Goal: Ask a question

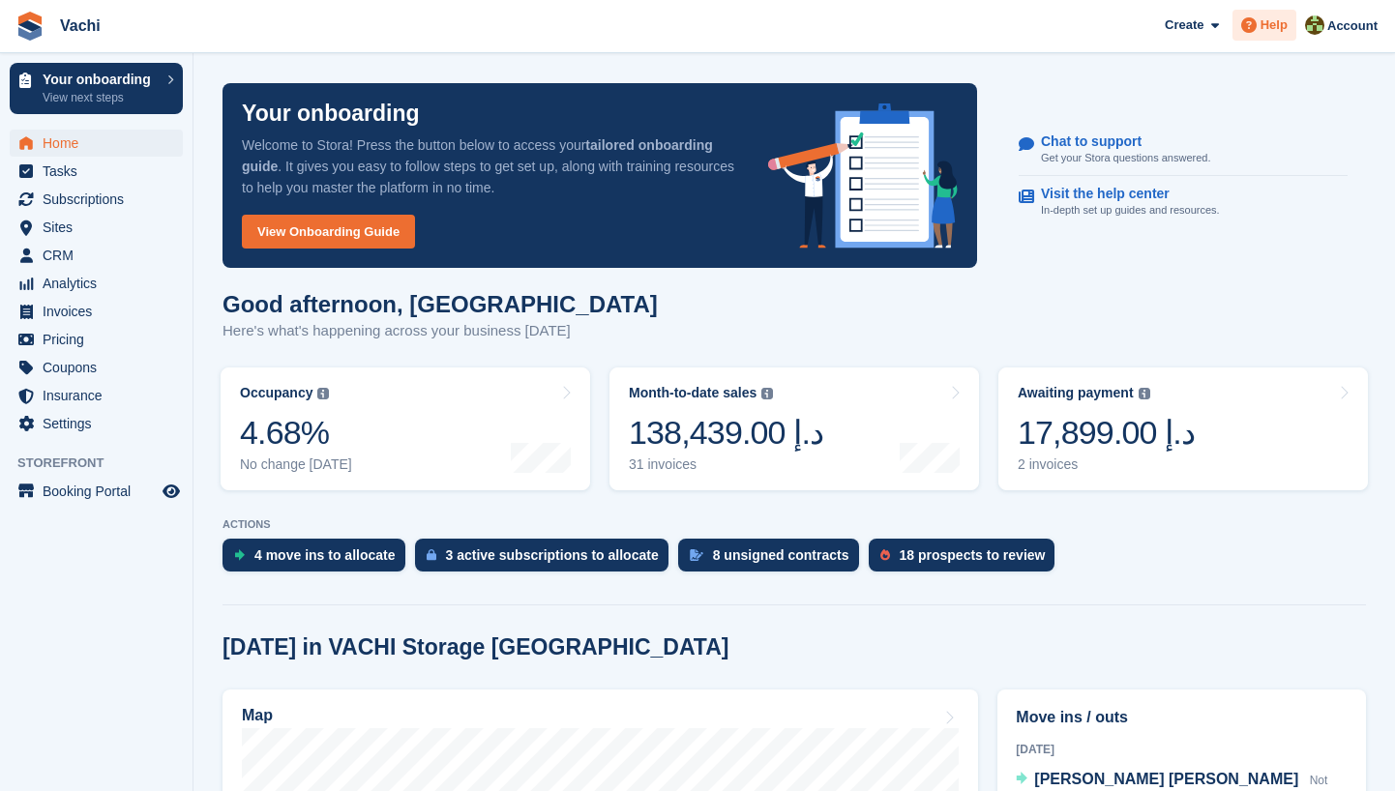
click at [1265, 31] on span "Help" at bounding box center [1274, 24] width 27 height 19
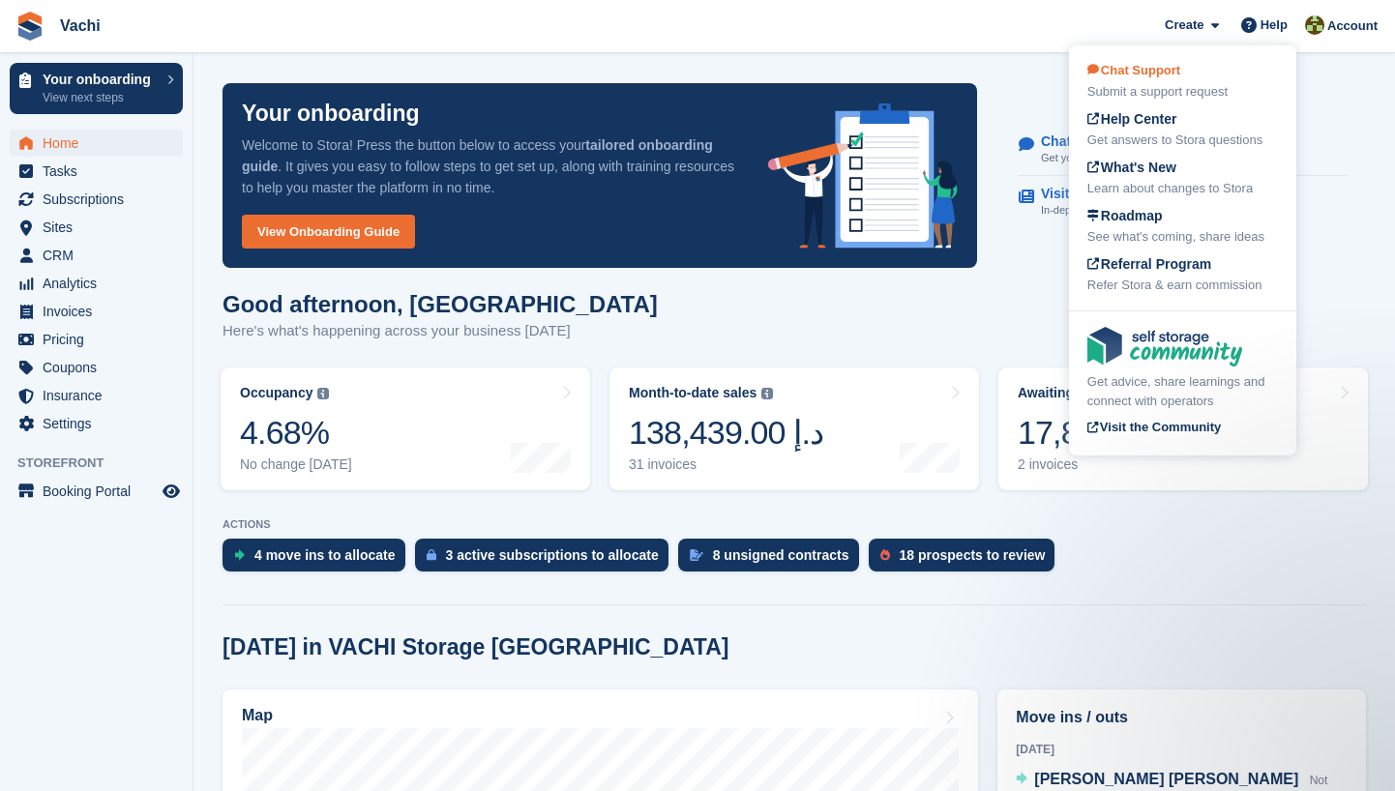
click at [1149, 84] on div "Submit a support request" at bounding box center [1183, 91] width 191 height 19
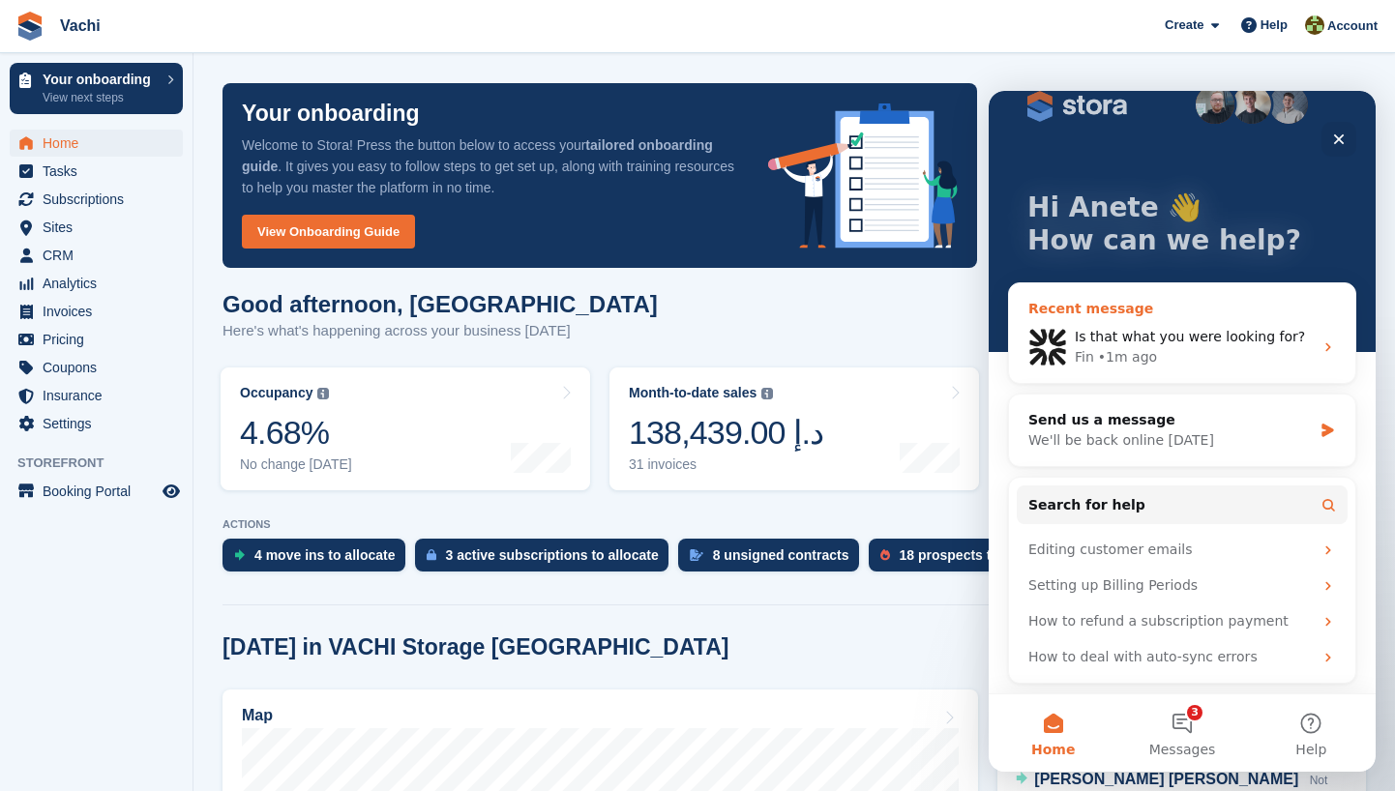
scroll to position [37, 0]
click at [1195, 338] on span "Is that what you were looking for?" at bounding box center [1190, 336] width 230 height 15
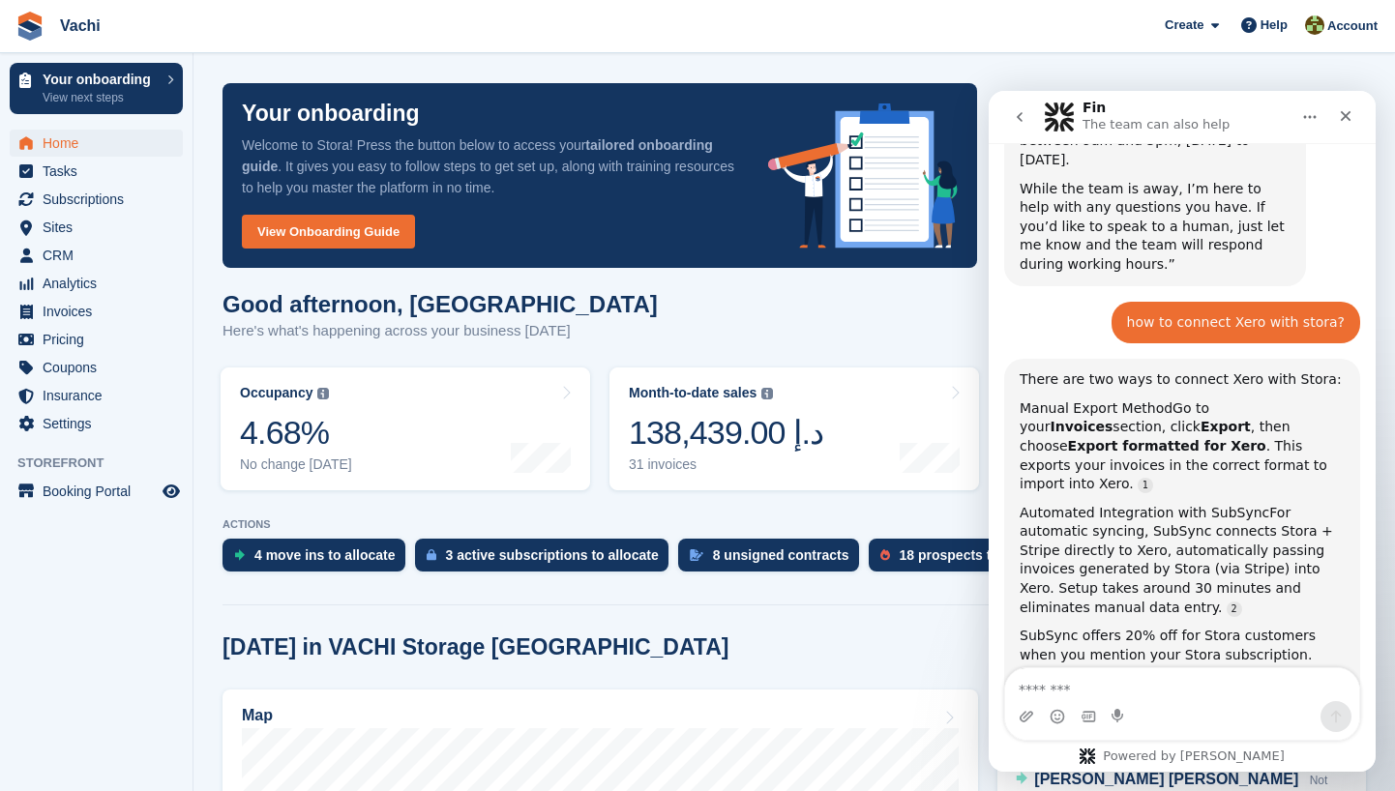
scroll to position [418, 0]
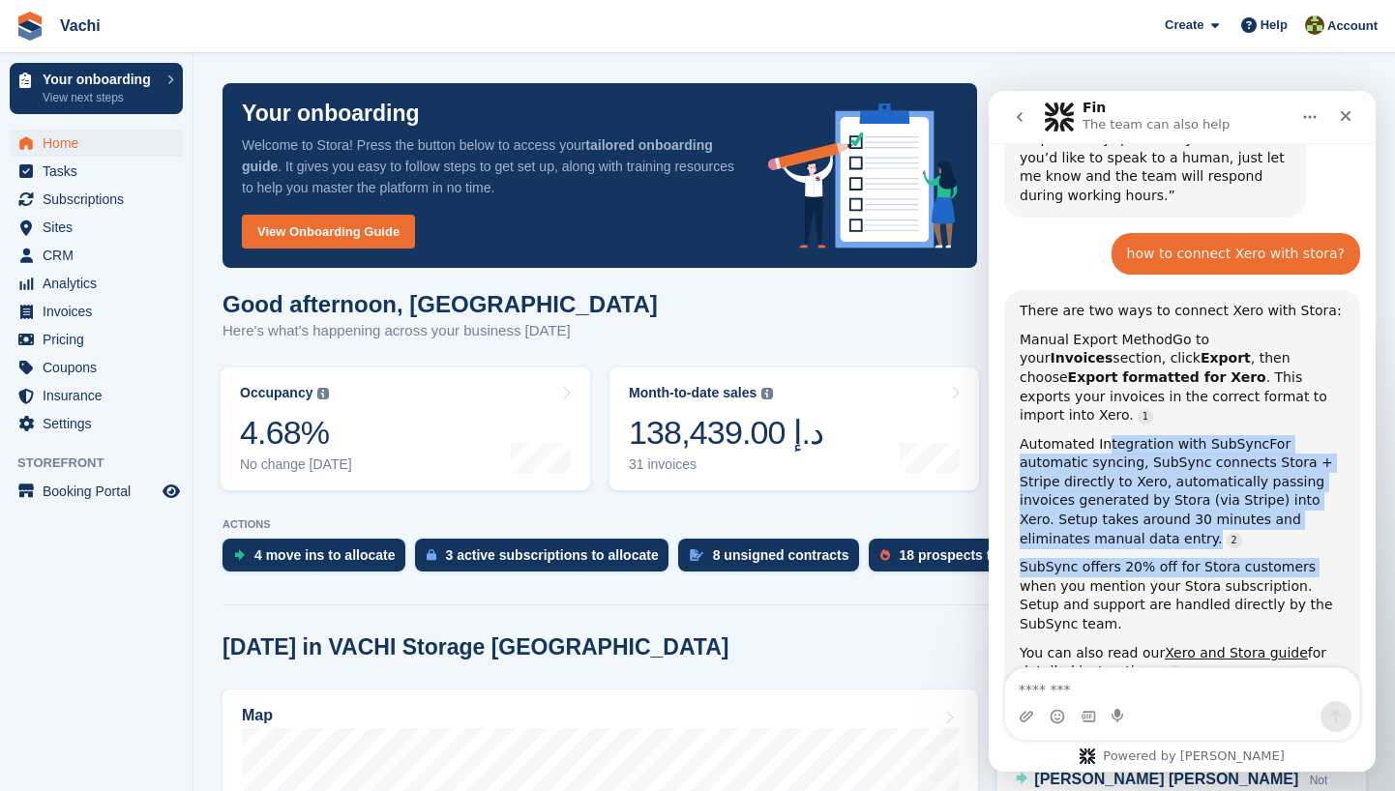
drag, startPoint x: 1102, startPoint y: 377, endPoint x: 1302, endPoint y: 471, distance: 221.2
click at [1302, 471] on div "There are two ways to connect Xero with Stora: Manual Export Method Go to your …" at bounding box center [1182, 492] width 325 height 380
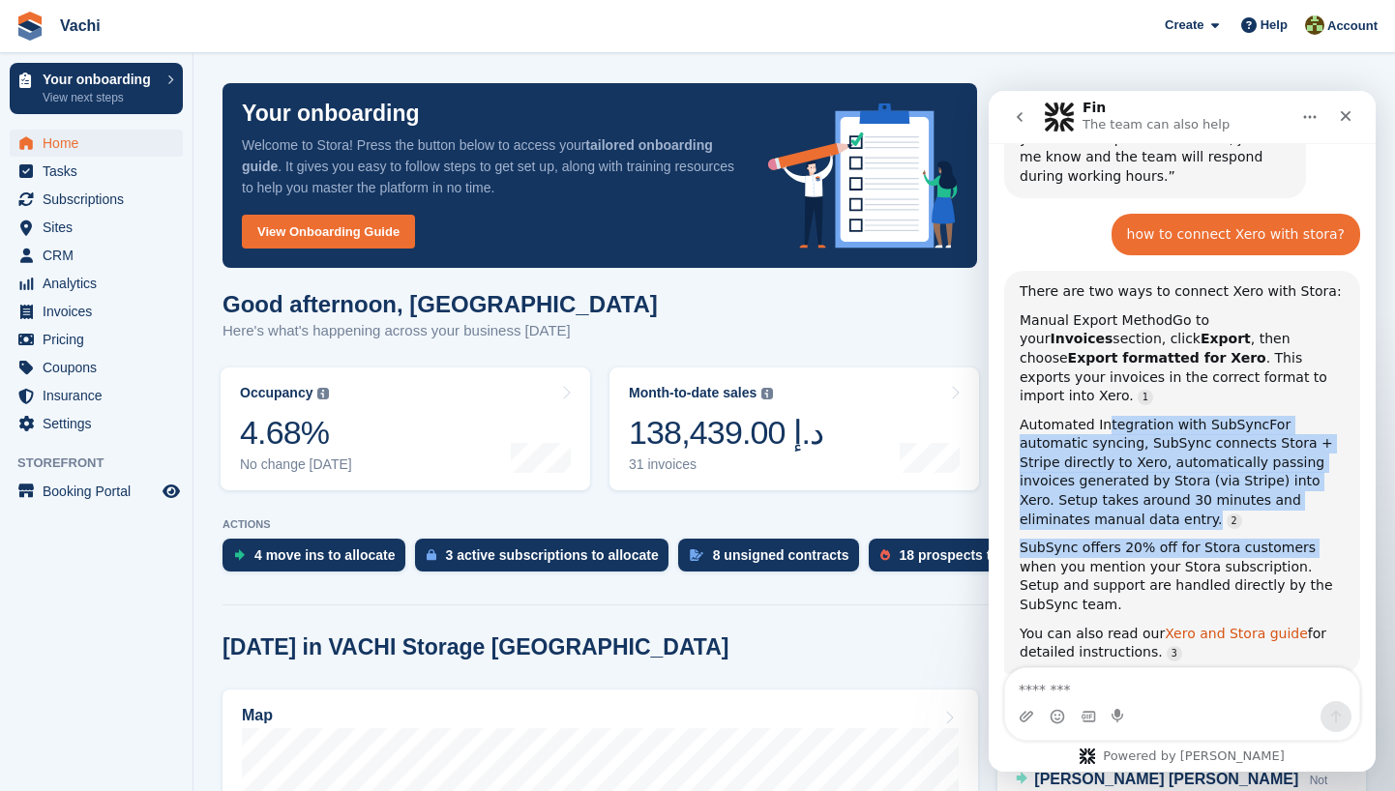
click at [1219, 626] on link "Xero and Stora guide" at bounding box center [1236, 633] width 143 height 15
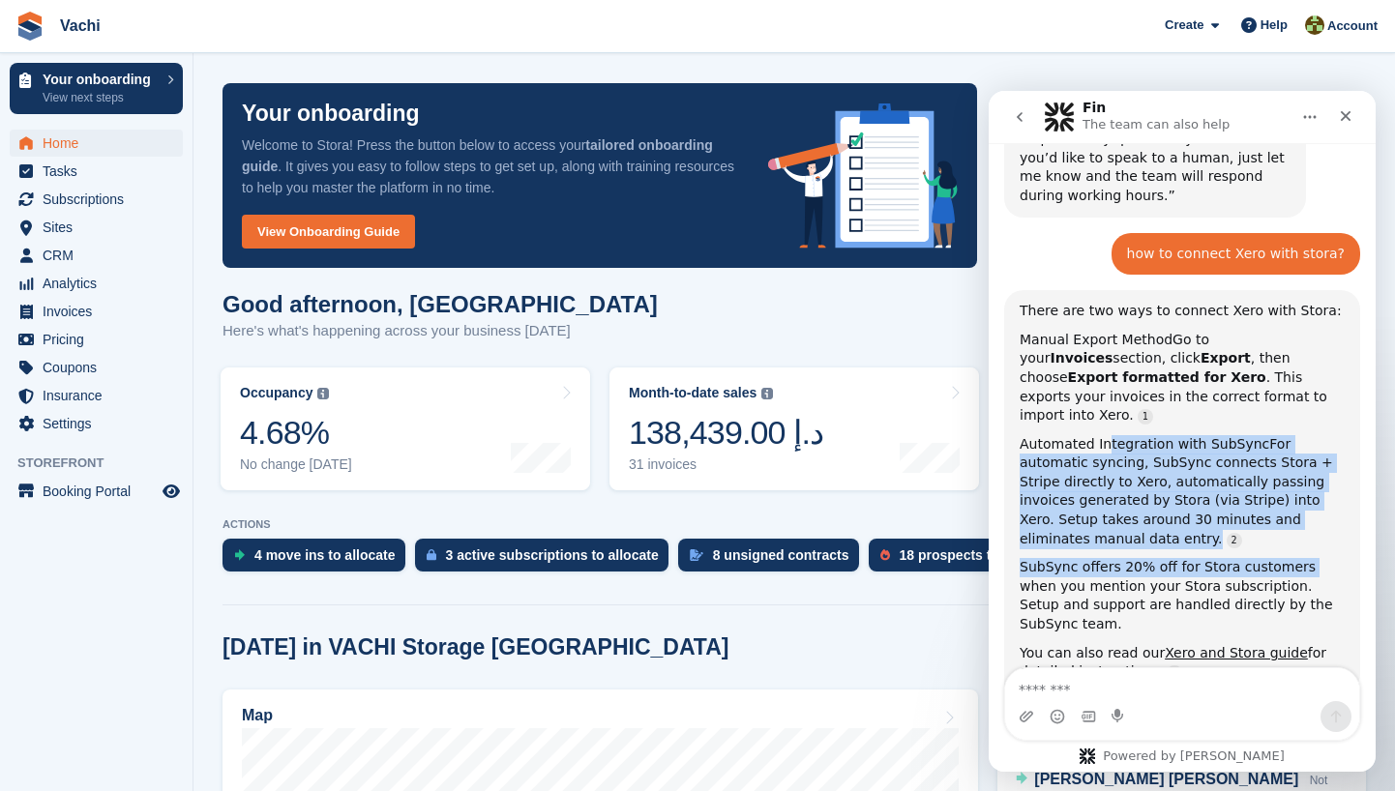
scroll to position [0, 0]
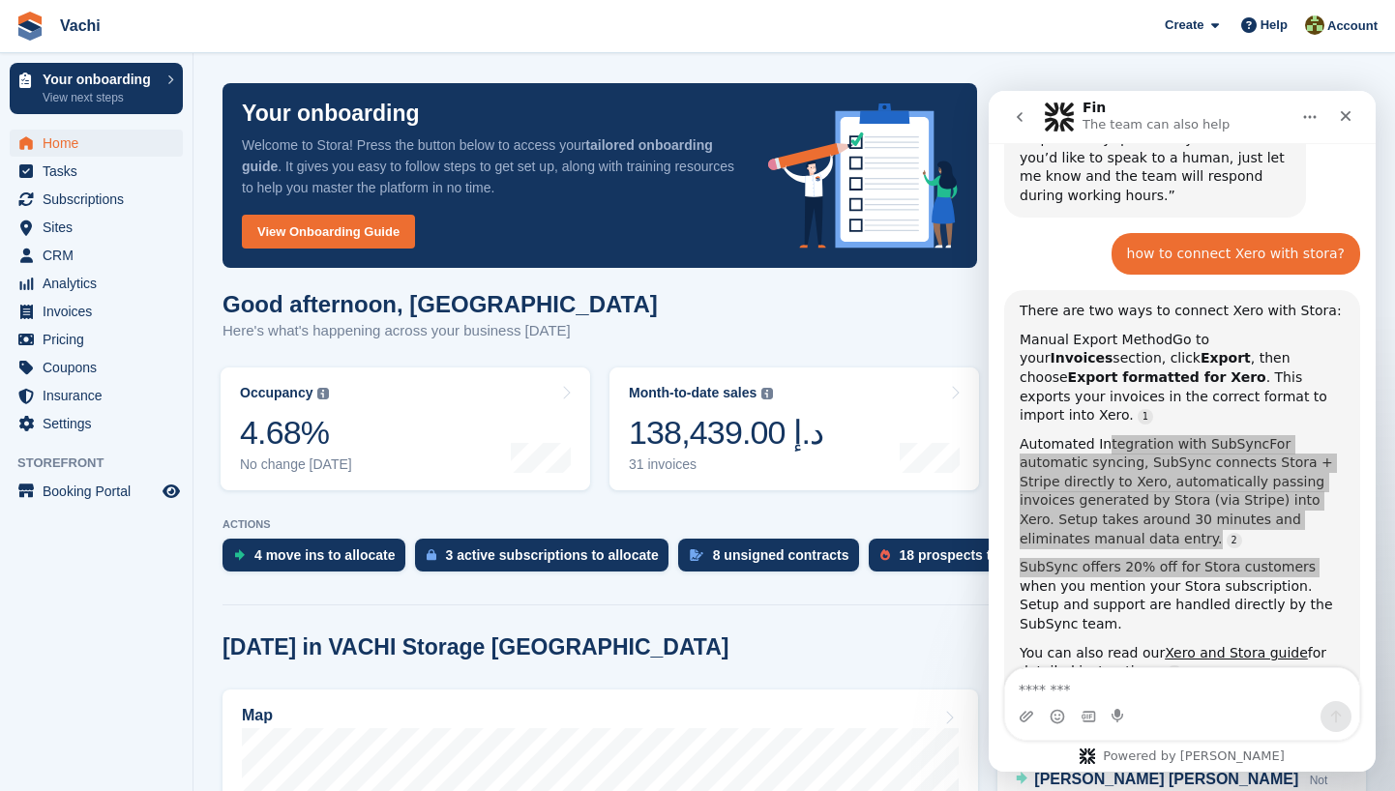
click at [883, 646] on div "[DATE] in VACHI Storage [GEOGRAPHIC_DATA]" at bounding box center [795, 648] width 1144 height 26
click at [1270, 35] on div "Help" at bounding box center [1265, 25] width 64 height 31
click at [1267, 23] on span "Help" at bounding box center [1274, 24] width 27 height 19
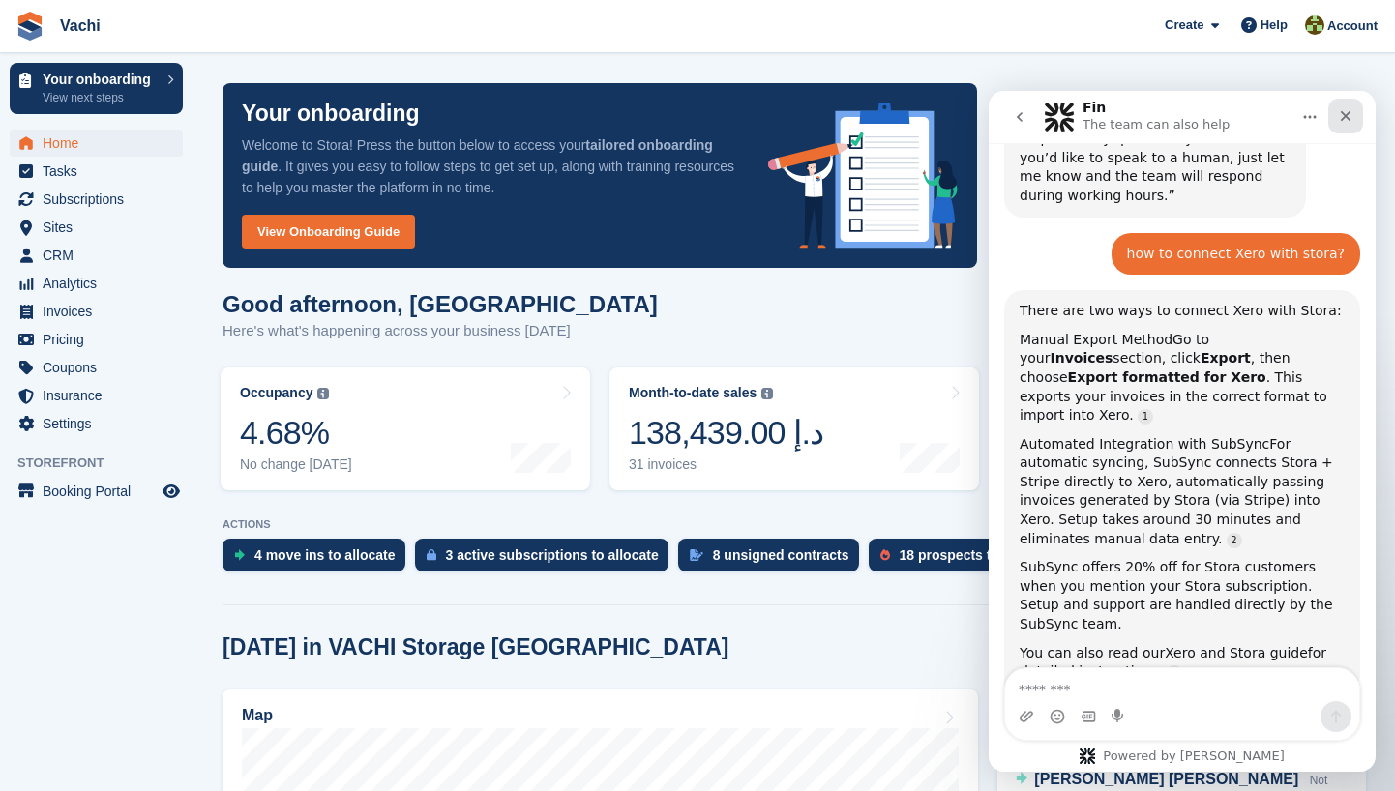
click at [1346, 115] on icon "Close" at bounding box center [1346, 116] width 11 height 11
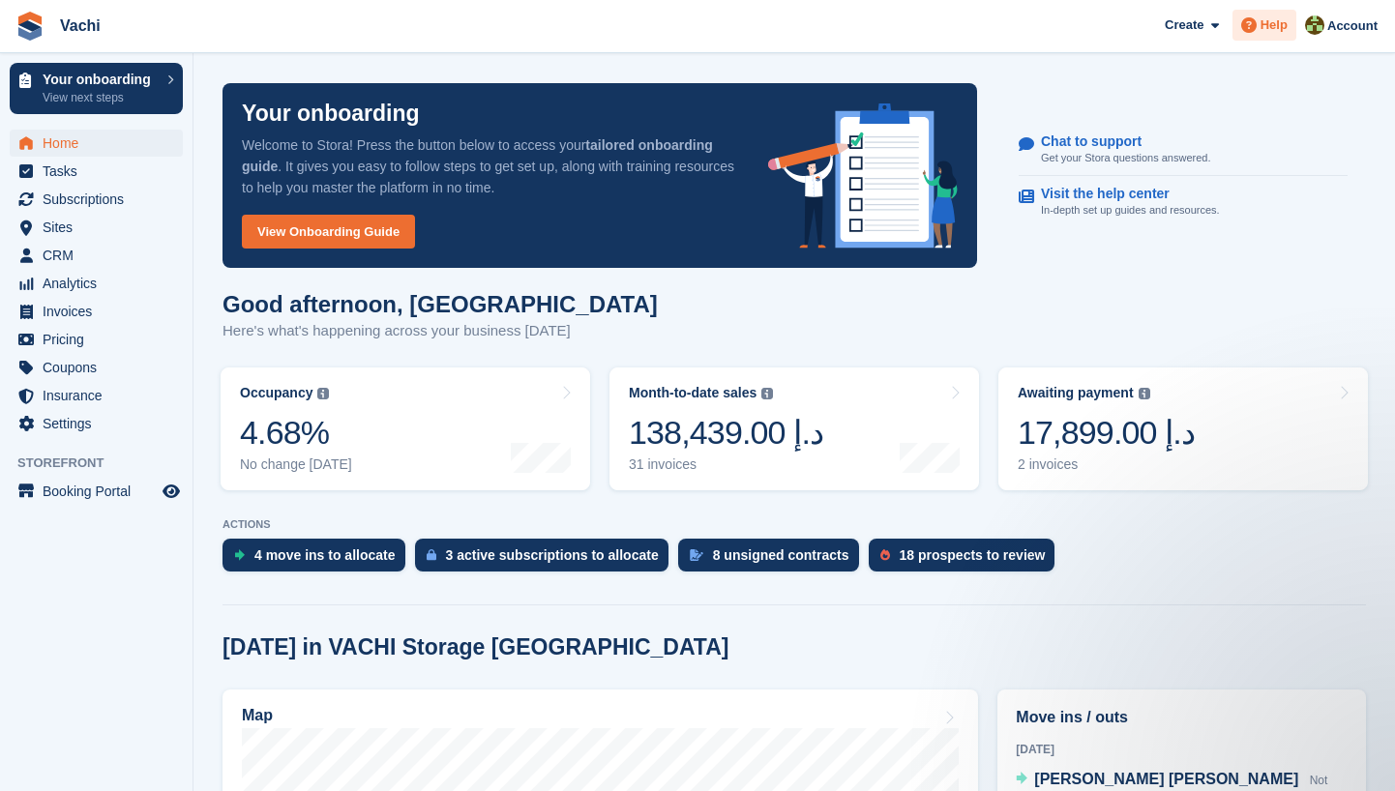
click at [1284, 23] on span "Help" at bounding box center [1274, 24] width 27 height 19
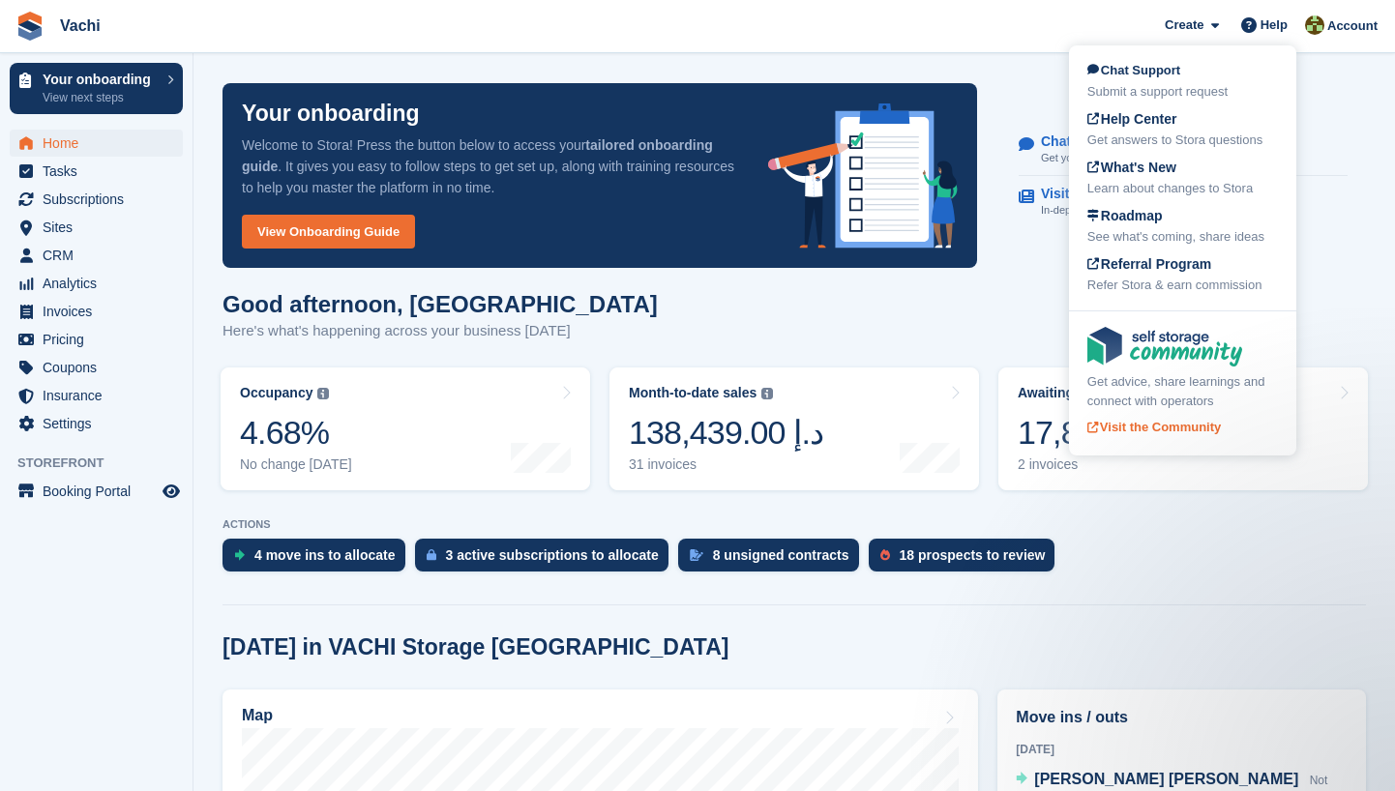
click at [1165, 395] on div "Get advice, share learnings and connect with operators" at bounding box center [1183, 392] width 191 height 38
